Goal: Task Accomplishment & Management: Complete application form

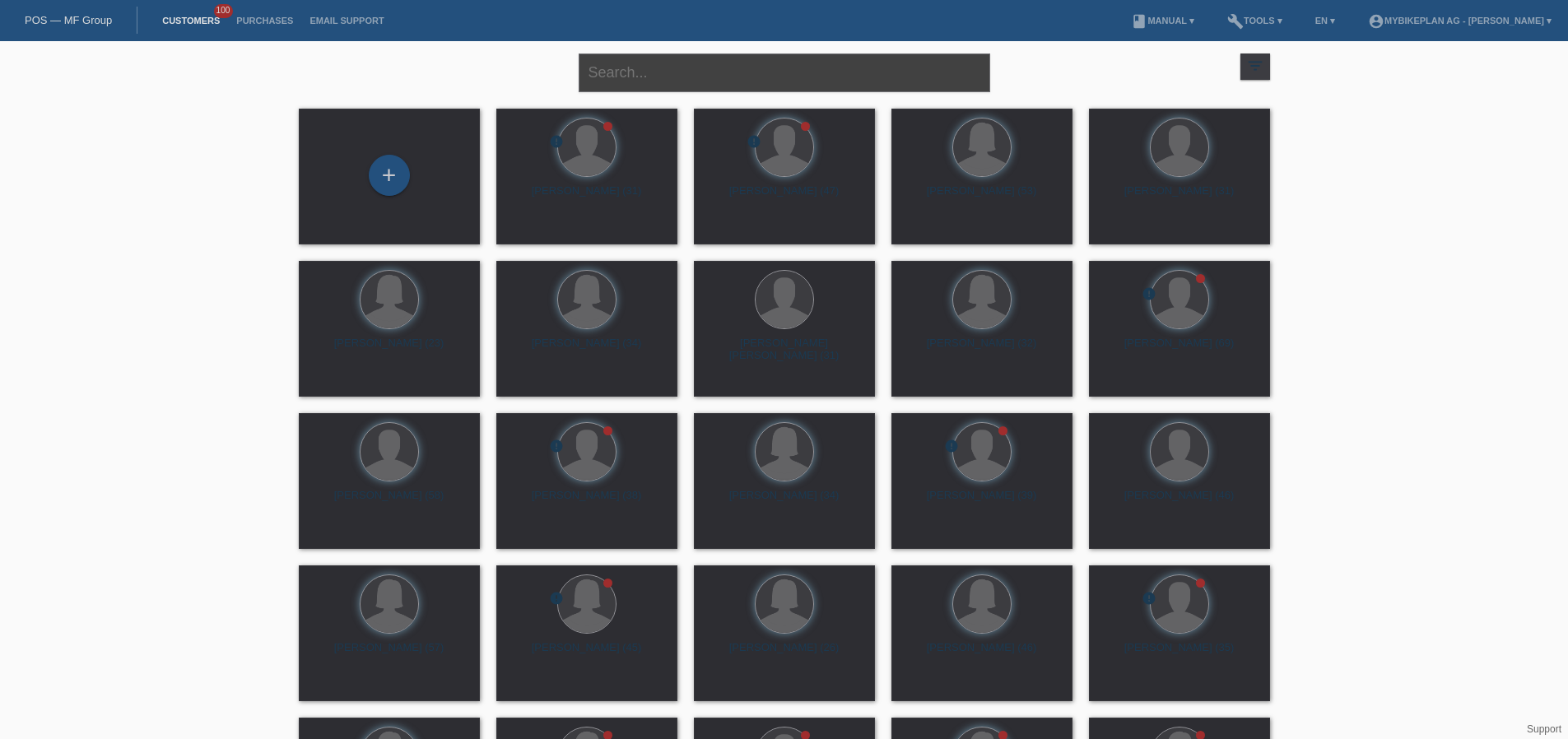
click at [655, 78] on input "text" at bounding box center [784, 73] width 411 height 39
paste input "[PERSON_NAME]"
type input "[PERSON_NAME]"
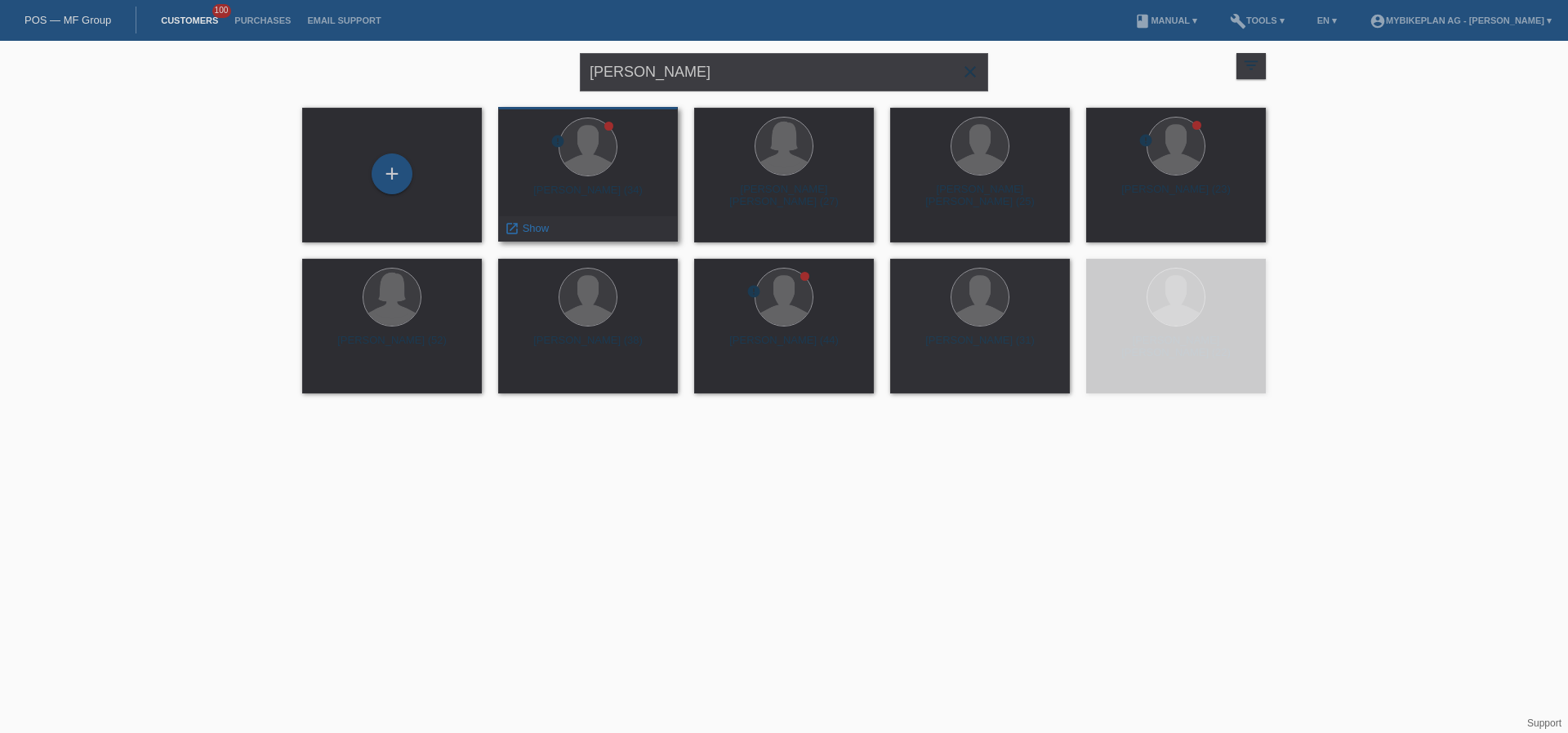
click at [615, 190] on div "Simon Valcarcel Moya (34)" at bounding box center [588, 197] width 154 height 26
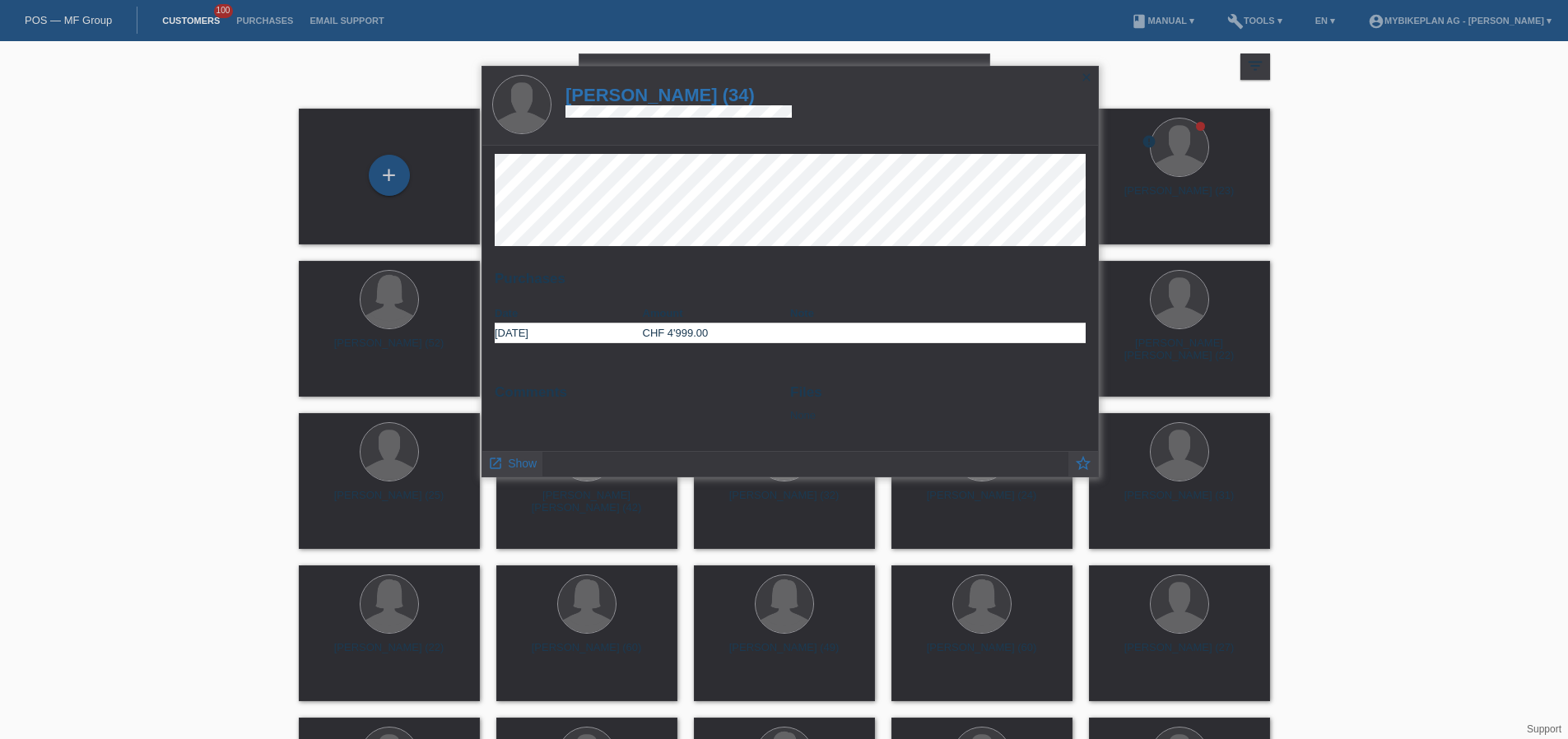
click at [736, 100] on h1 "Simon Valcarcel Moya (34)" at bounding box center [678, 94] width 226 height 20
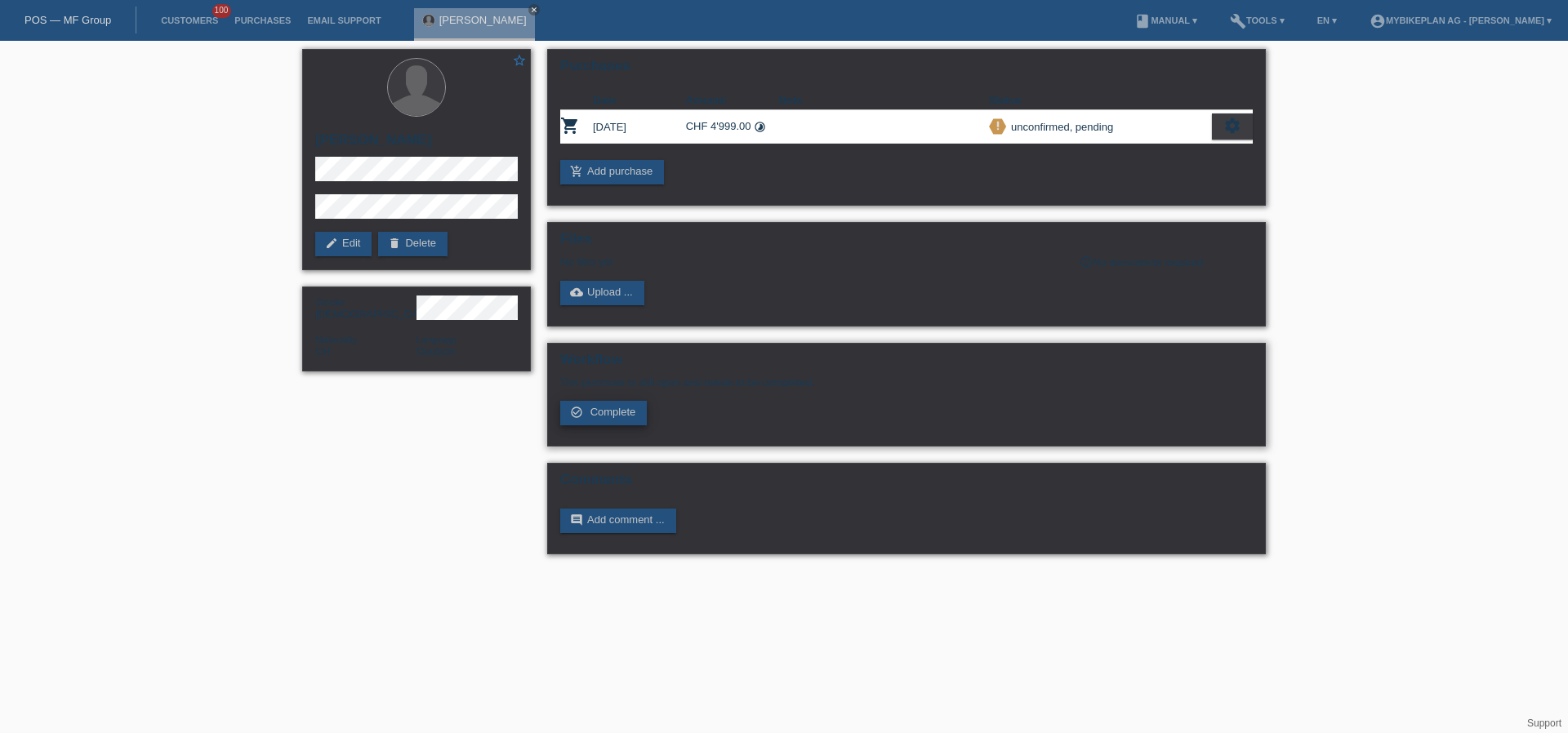
click at [596, 416] on span "Complete" at bounding box center [614, 411] width 45 height 12
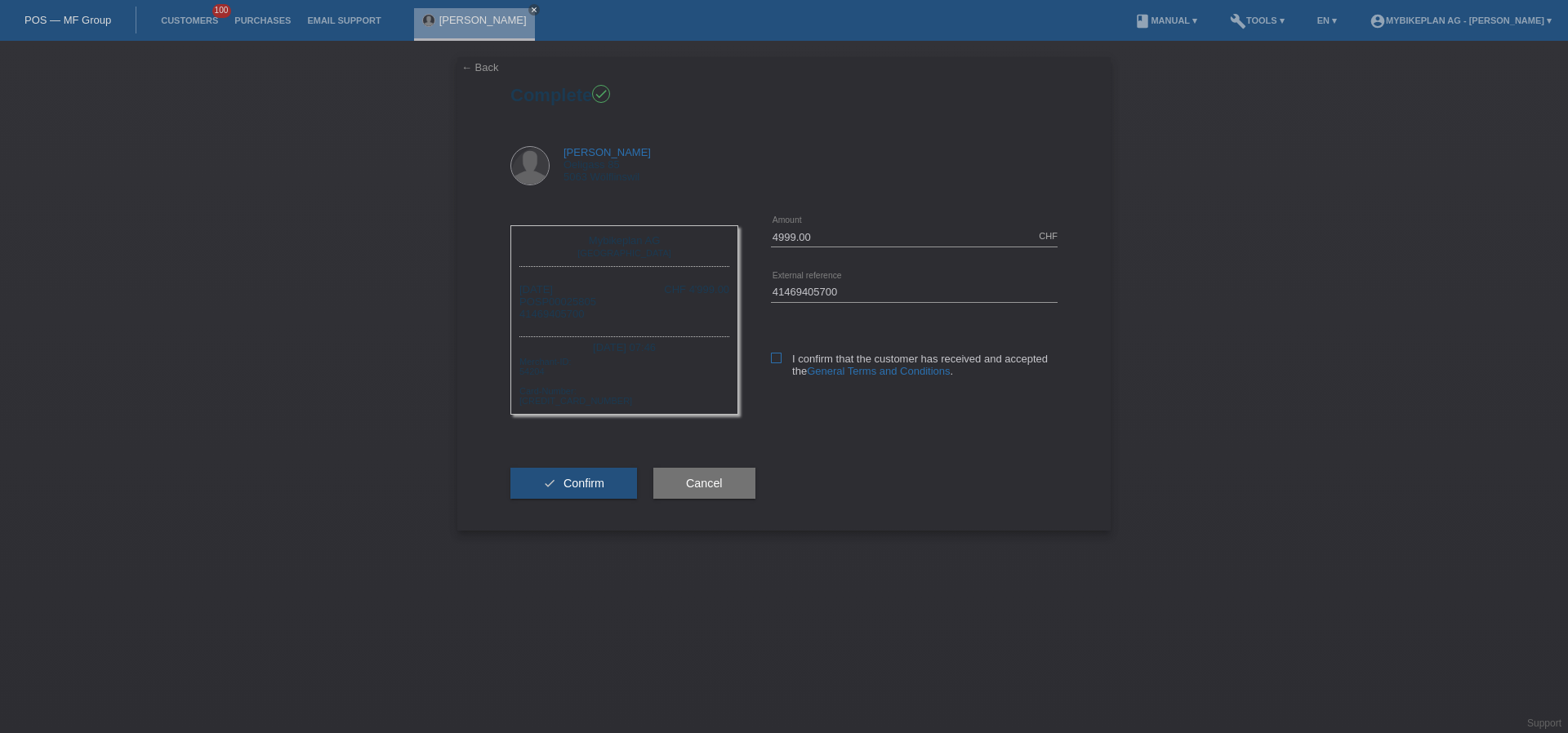
click at [781, 359] on icon at bounding box center [776, 358] width 10 height 10
click at [781, 359] on input "I confirm that the customer has received and accepted the General Terms and Con…" at bounding box center [776, 358] width 10 height 10
checkbox input "true"
click at [605, 488] on button "check Confirm" at bounding box center [573, 483] width 127 height 31
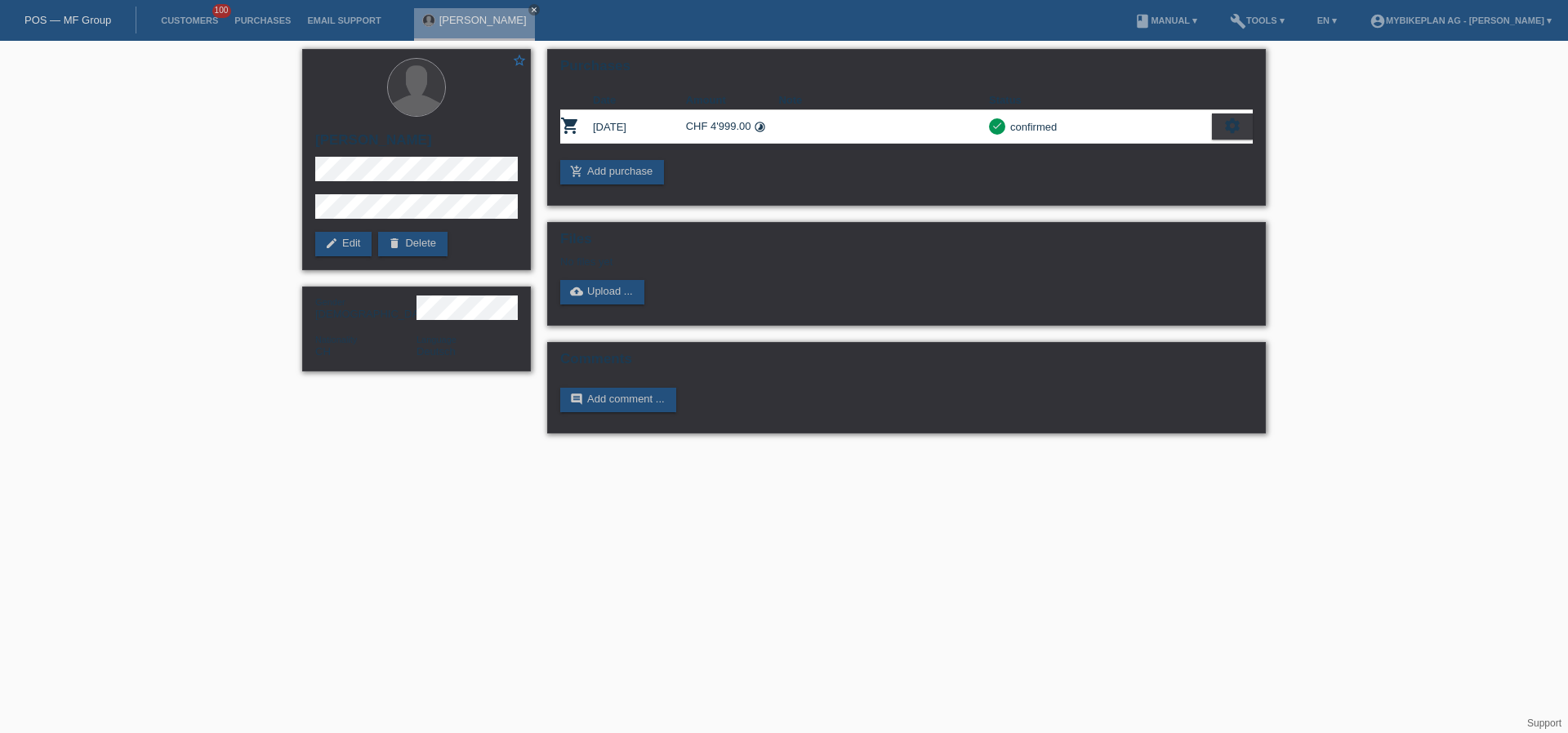
click at [40, 22] on link "POS — MF Group" at bounding box center [67, 20] width 87 height 12
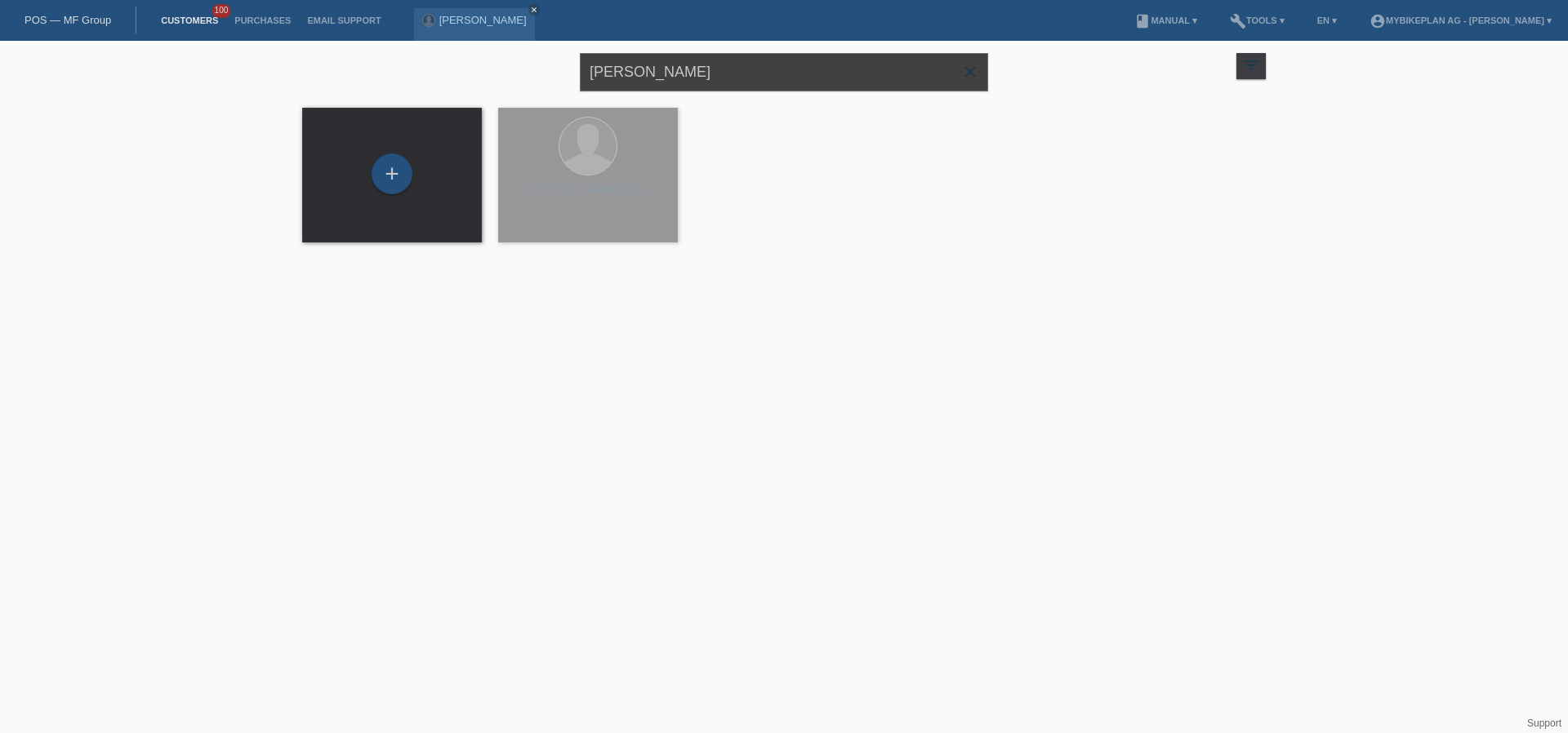
click at [764, 71] on input "[PERSON_NAME]" at bounding box center [783, 73] width 408 height 38
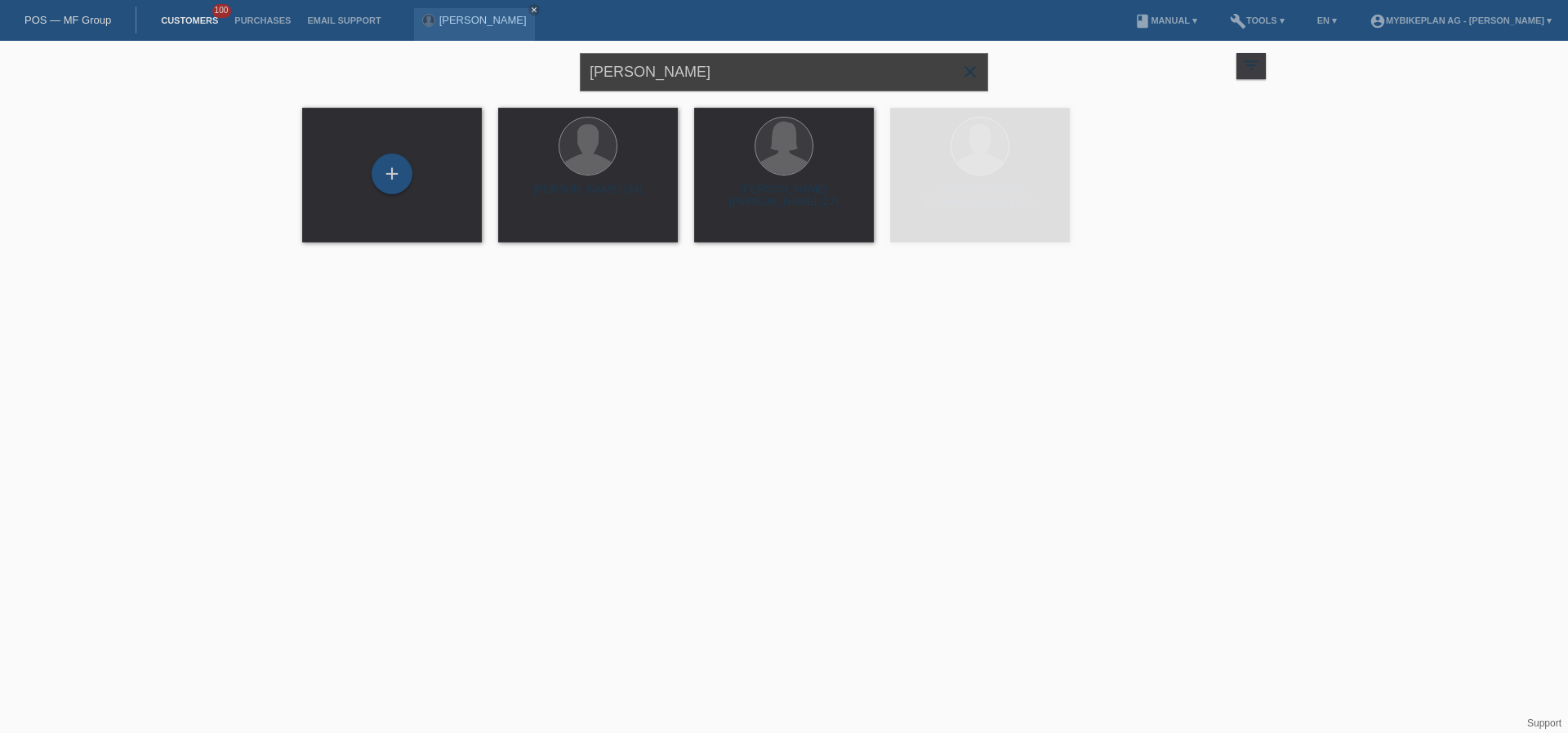
click at [764, 71] on input "[PERSON_NAME]" at bounding box center [783, 73] width 408 height 38
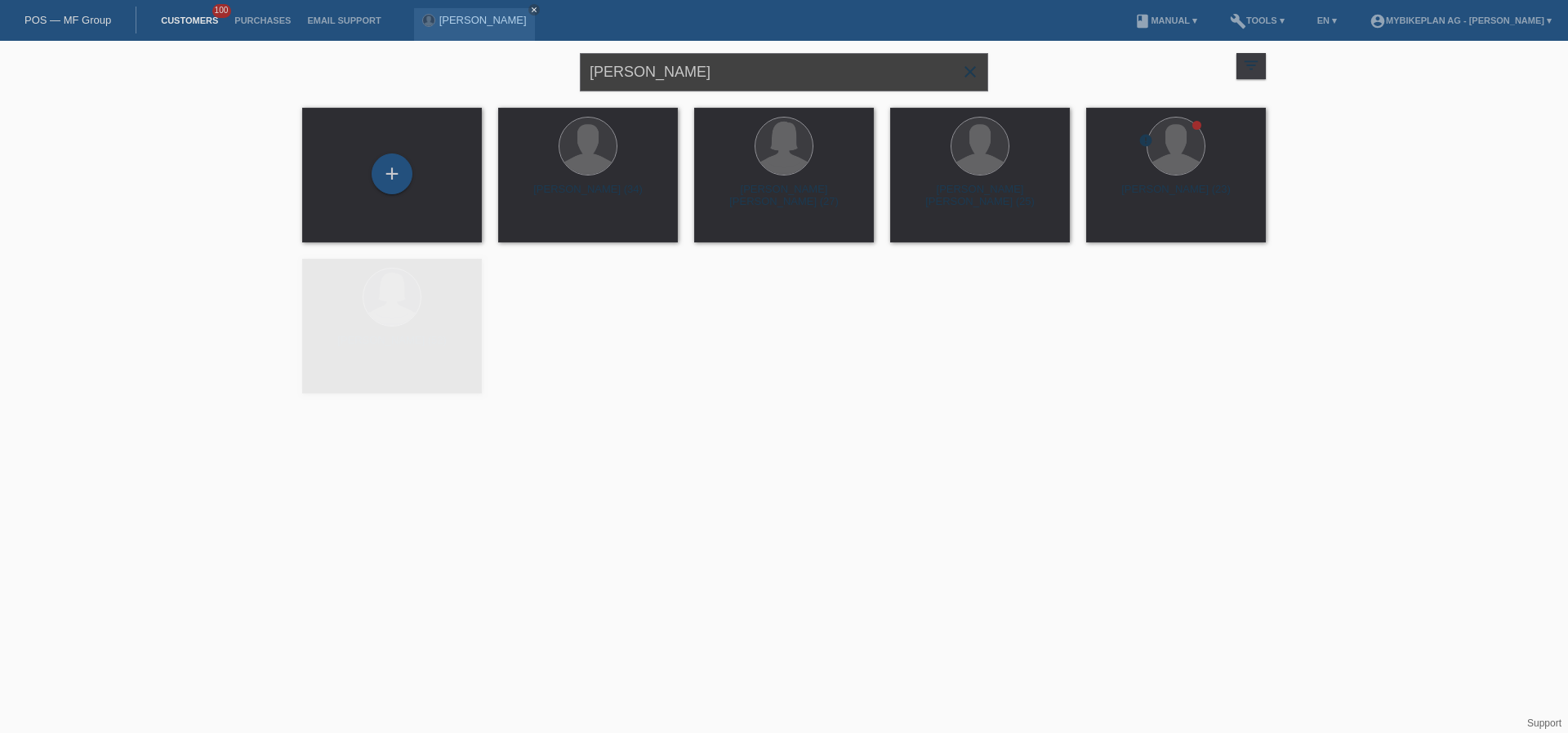
click at [764, 71] on input "[PERSON_NAME]" at bounding box center [783, 73] width 408 height 38
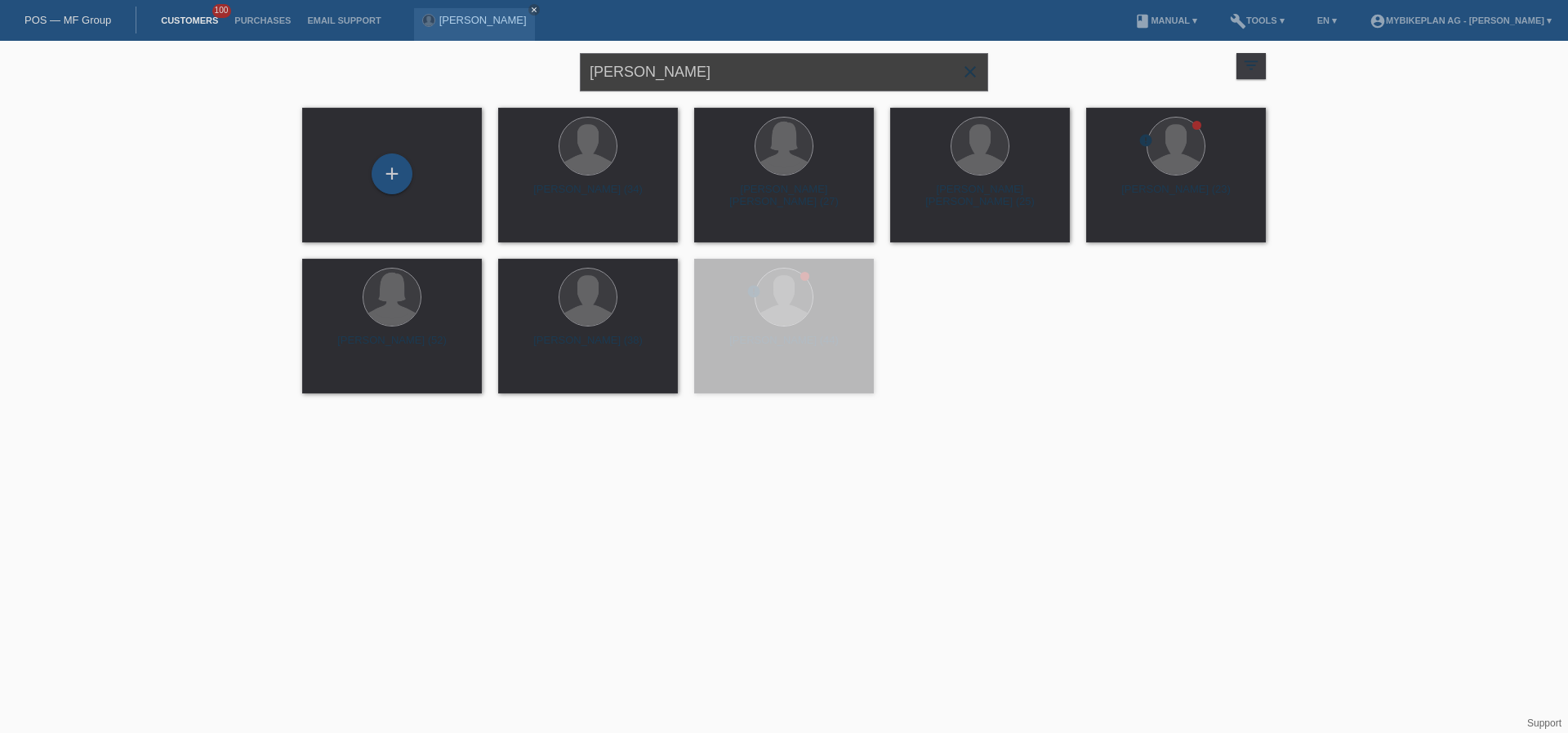
paste input "Zitolo Maria-Angel"
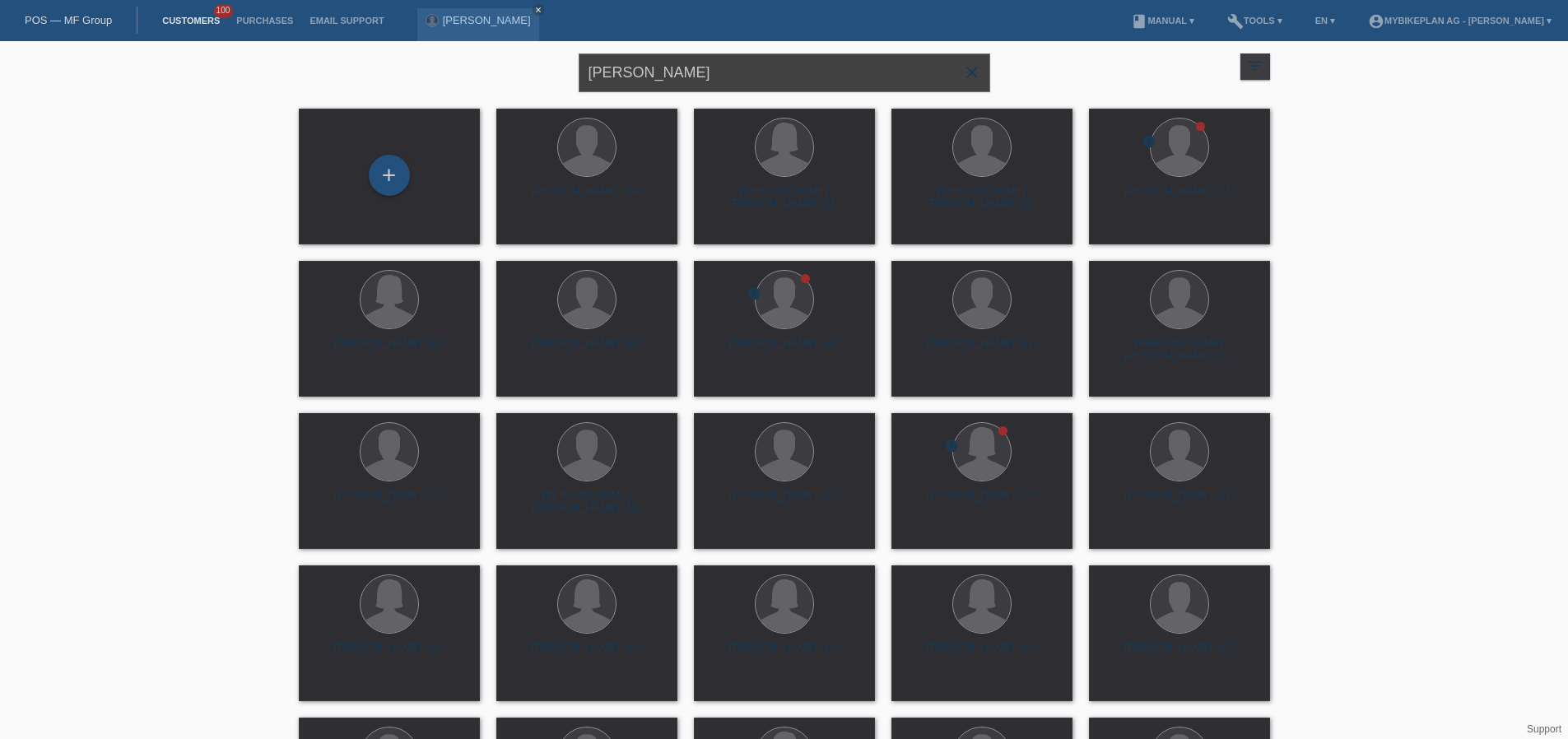
type input "[PERSON_NAME]"
click at [554, 170] on div at bounding box center [587, 150] width 155 height 62
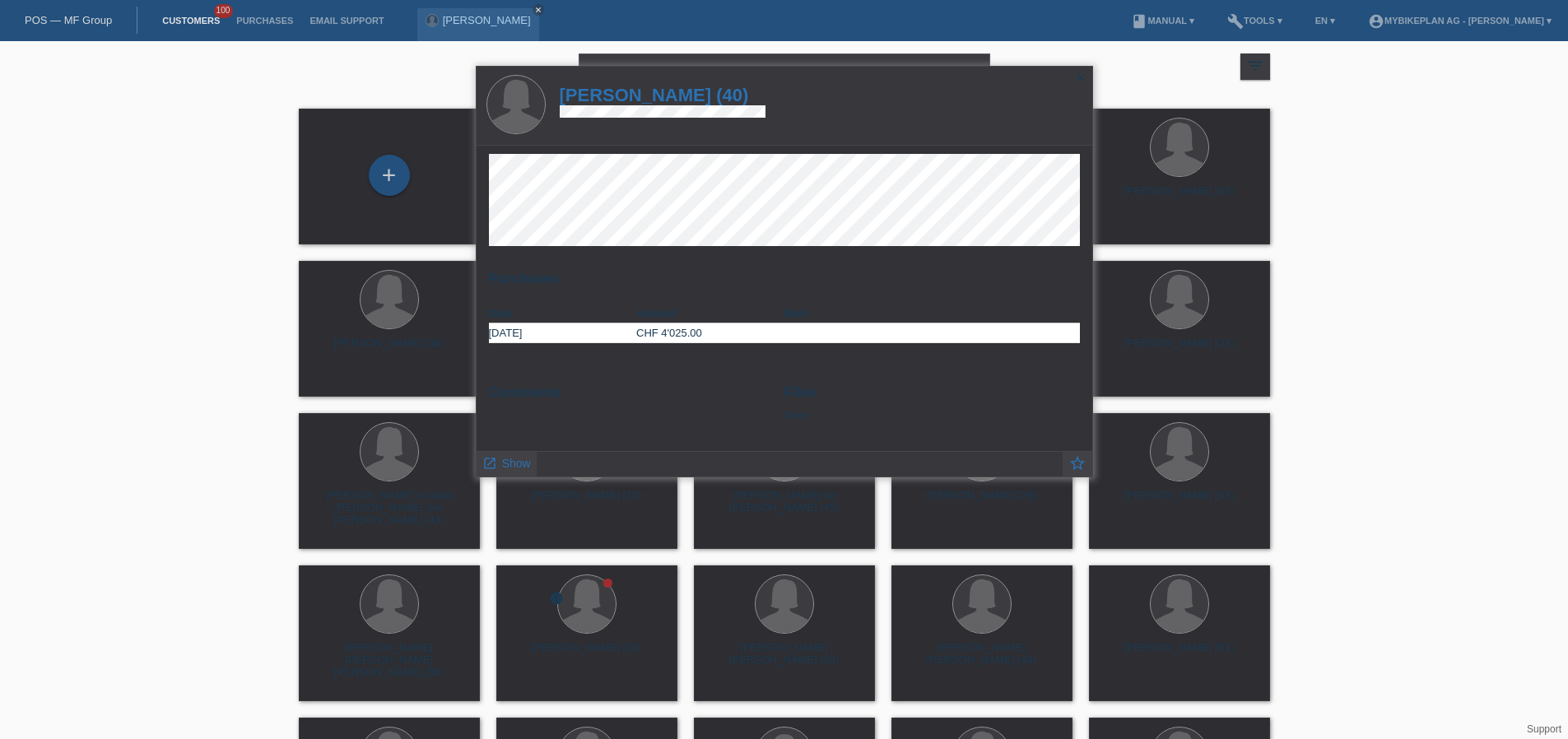
click at [690, 92] on h1 "Zitolo Maria-Angela (40)" at bounding box center [662, 94] width 207 height 20
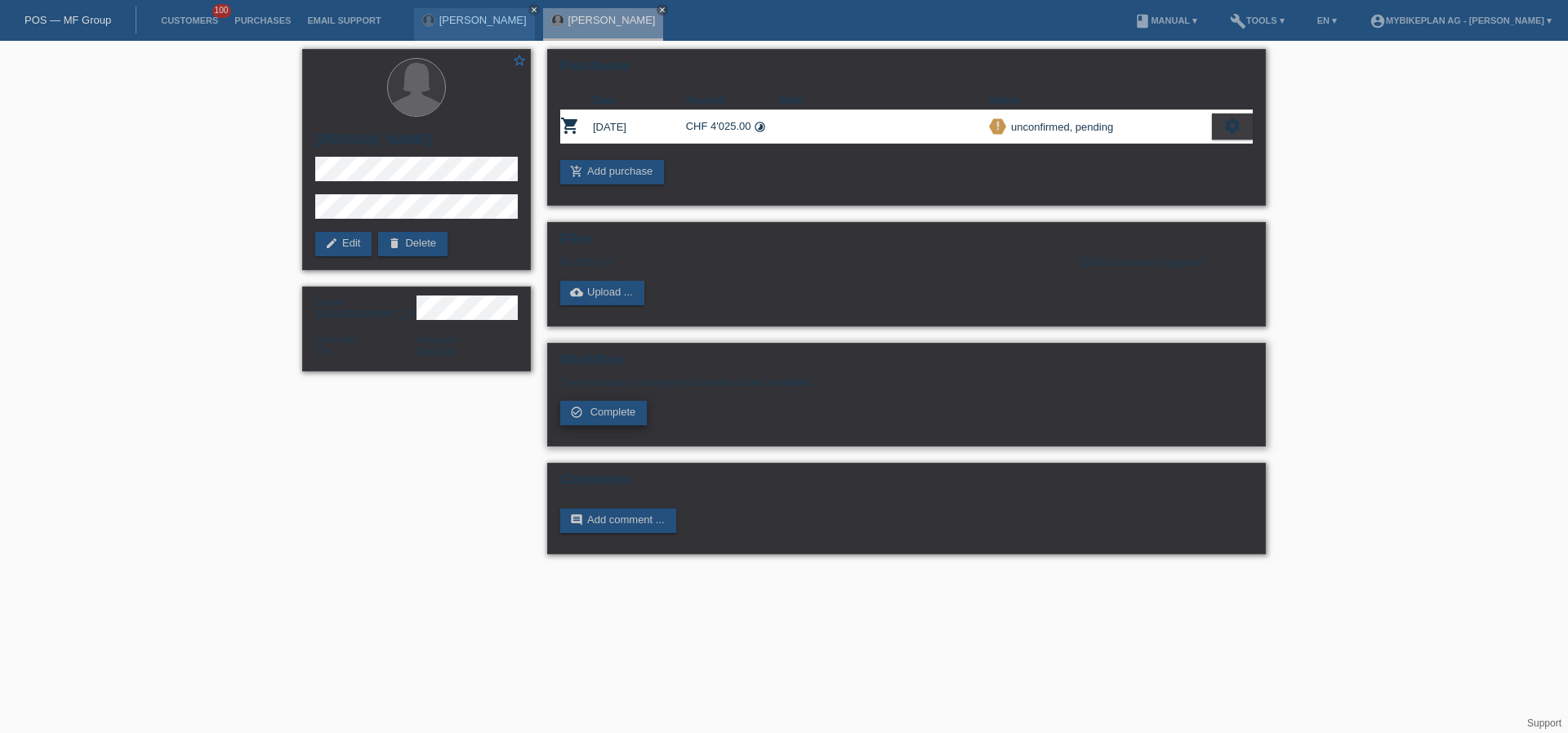
click at [593, 410] on span "Complete" at bounding box center [614, 411] width 45 height 12
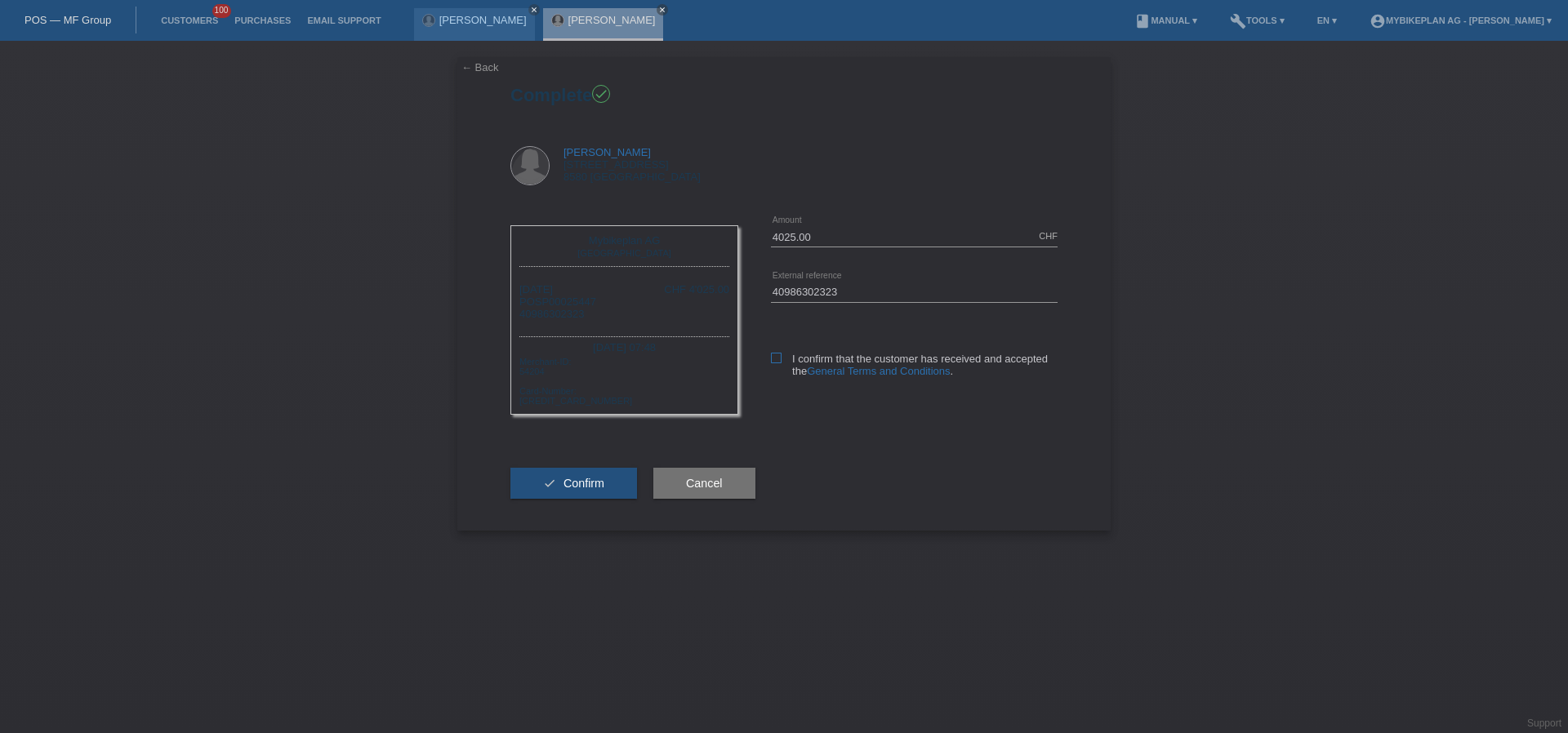
click at [779, 354] on icon at bounding box center [776, 358] width 10 height 10
click at [779, 354] on input "I confirm that the customer has received and accepted the General Terms and Con…" at bounding box center [776, 358] width 10 height 10
checkbox input "true"
click at [589, 478] on span "Confirm" at bounding box center [584, 483] width 41 height 13
